Goal: Check status

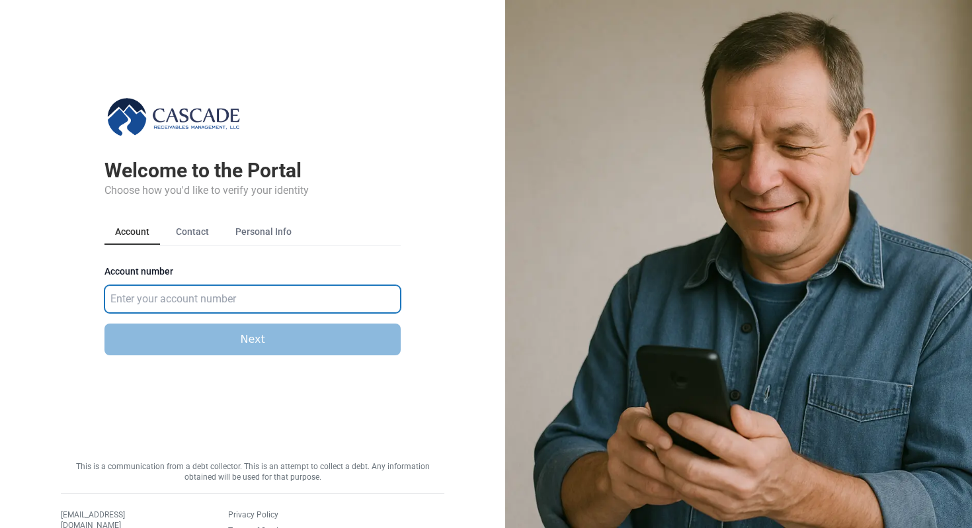
click at [178, 294] on input "Account number" at bounding box center [253, 299] width 296 height 28
type input "583921"
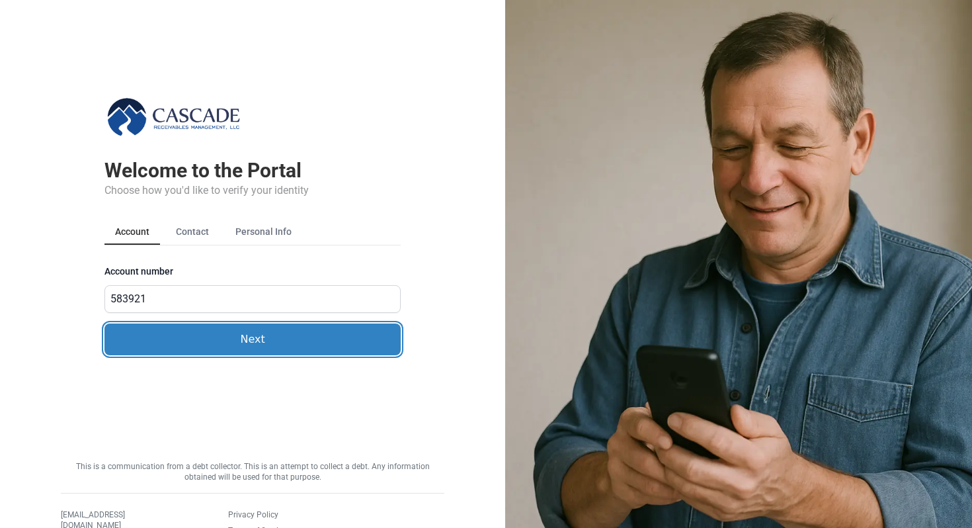
click at [182, 323] on button "Next" at bounding box center [253, 339] width 296 height 32
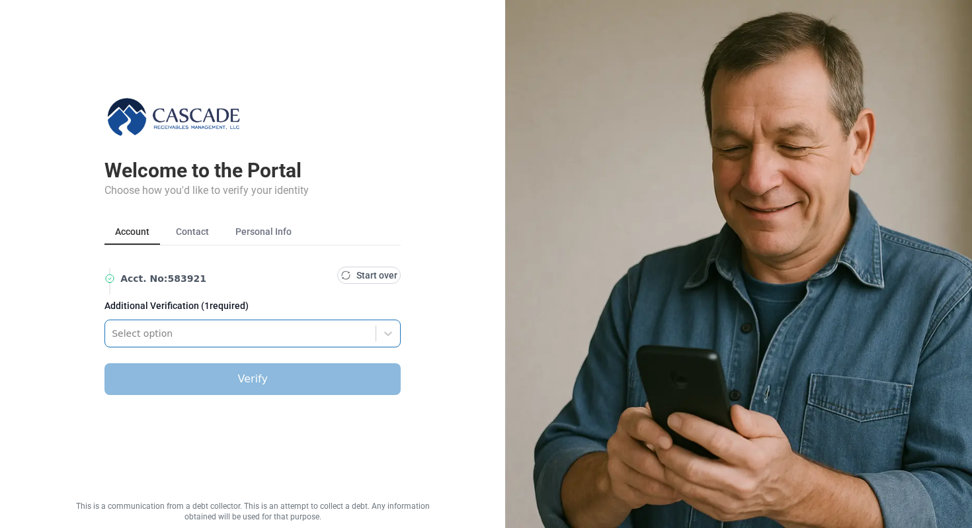
click at [237, 331] on div at bounding box center [240, 333] width 257 height 16
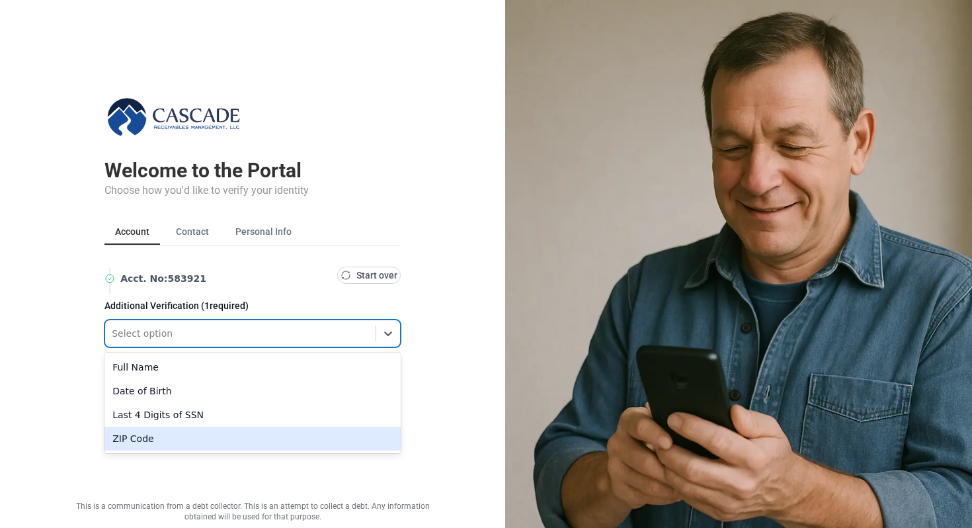
click at [129, 439] on div "ZIP Code" at bounding box center [253, 439] width 296 height 24
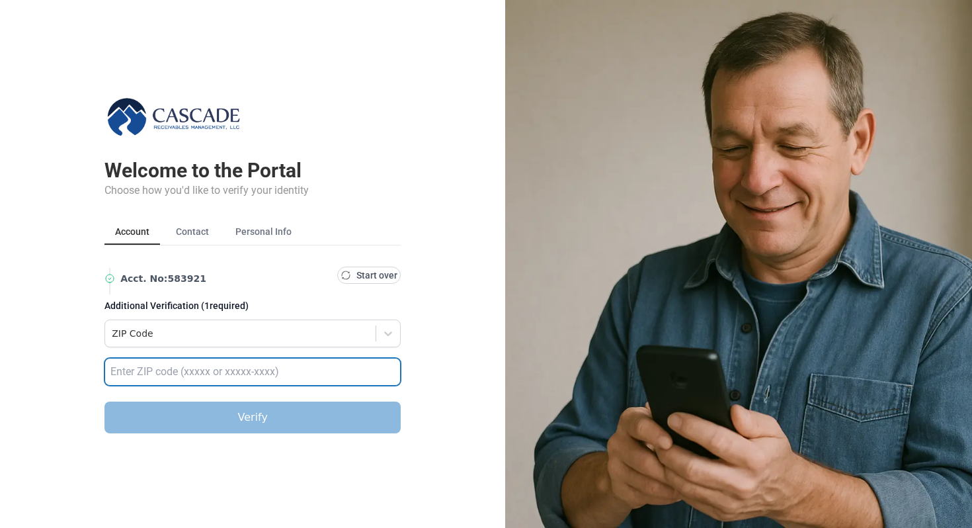
click at [146, 369] on input "text" at bounding box center [253, 372] width 296 height 28
type input "32789"
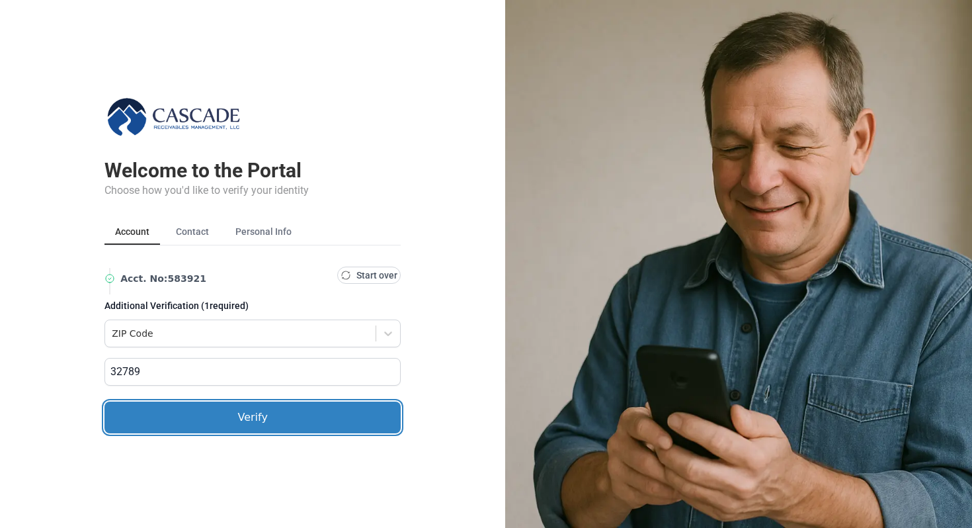
click at [168, 407] on button "Verify" at bounding box center [253, 418] width 296 height 32
